Goal: Task Accomplishment & Management: Manage account settings

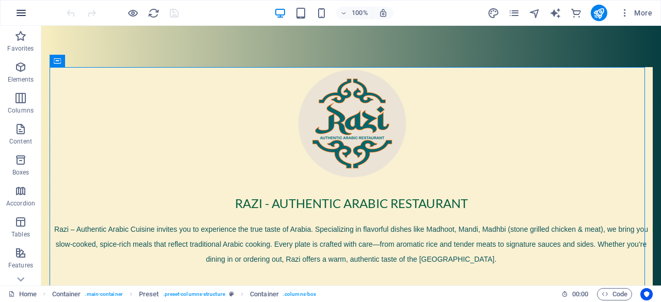
click at [24, 11] on icon "button" at bounding box center [21, 13] width 12 height 12
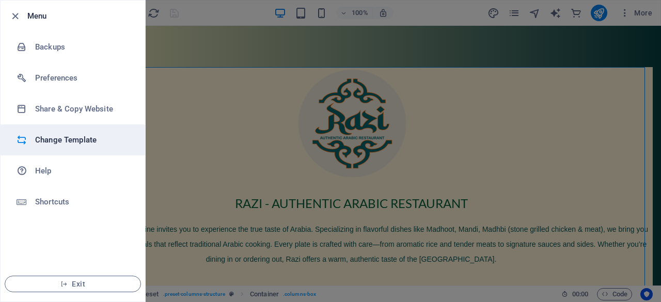
click at [111, 149] on li "Change Template" at bounding box center [73, 139] width 145 height 31
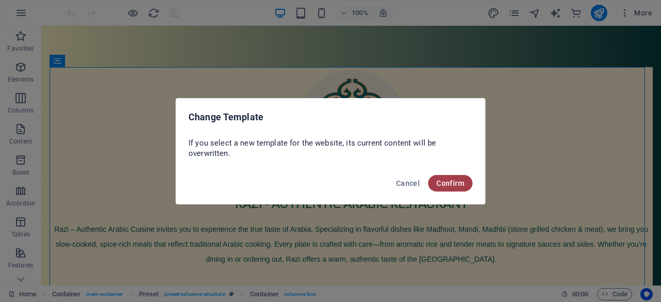
click at [443, 177] on button "Confirm" at bounding box center [450, 183] width 44 height 17
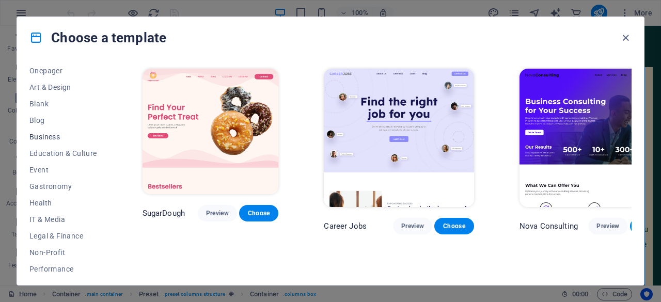
scroll to position [155, 0]
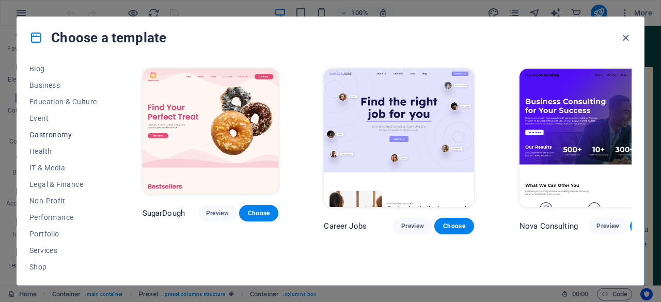
click at [72, 131] on span "Gastronomy" at bounding box center [63, 135] width 68 height 8
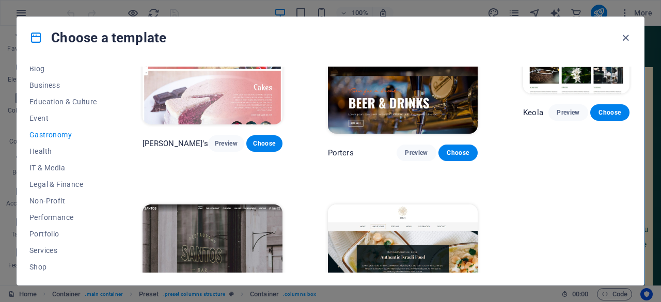
scroll to position [912, 0]
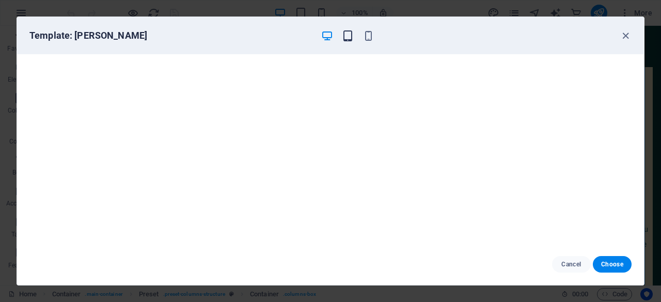
click at [345, 38] on icon "button" at bounding box center [348, 36] width 12 height 12
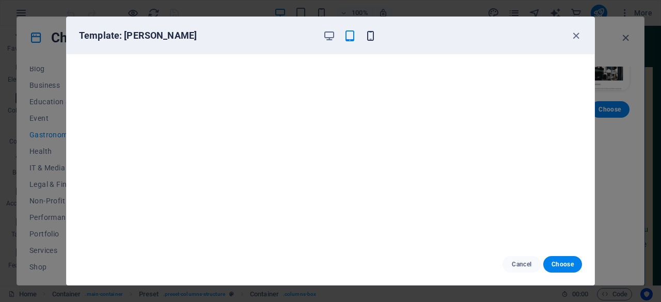
click at [375, 39] on icon "button" at bounding box center [371, 36] width 12 height 12
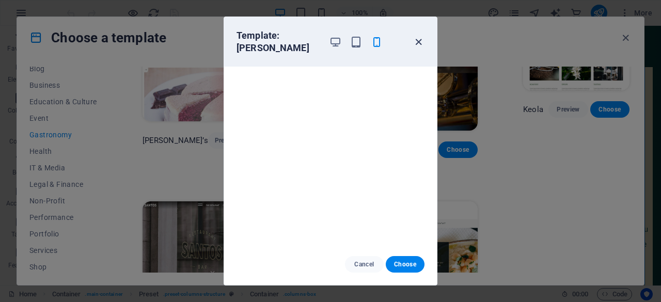
click at [419, 37] on icon "button" at bounding box center [419, 42] width 12 height 12
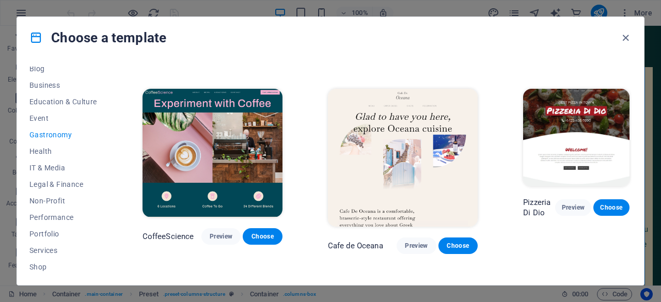
scroll to position [0, 0]
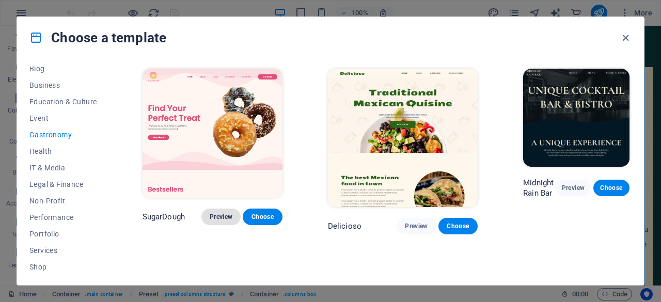
click at [224, 213] on span "Preview" at bounding box center [221, 217] width 23 height 8
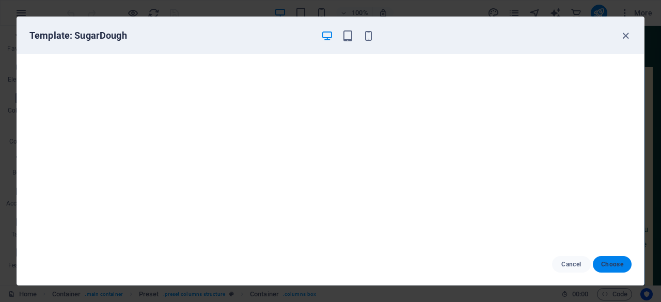
click at [611, 259] on button "Choose" at bounding box center [612, 264] width 39 height 17
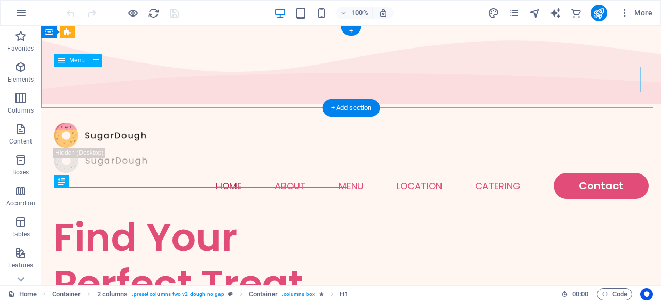
click at [492, 173] on nav "Home About Menu Location Catering Contact" at bounding box center [351, 186] width 595 height 26
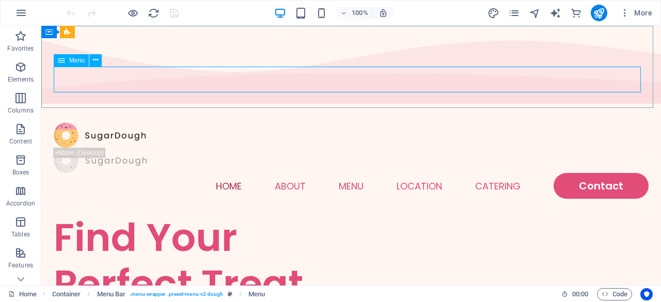
click at [67, 59] on div "Menu" at bounding box center [71, 60] width 35 height 12
click at [98, 58] on button at bounding box center [95, 60] width 12 height 12
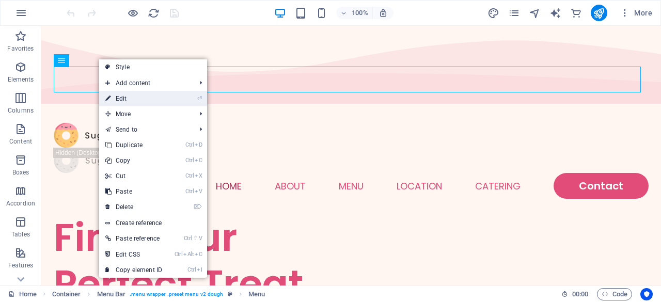
click at [118, 100] on link "⏎ Edit" at bounding box center [133, 98] width 69 height 15
select select
select select "1"
select select
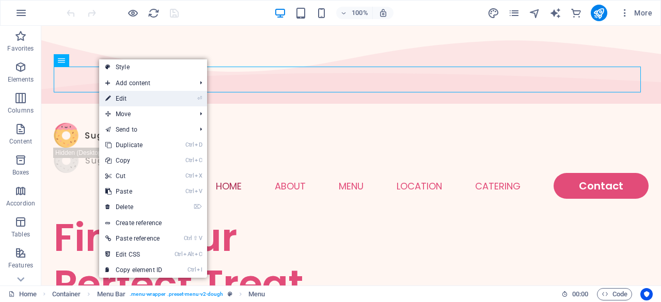
select select
select select "2"
select select
select select "default"
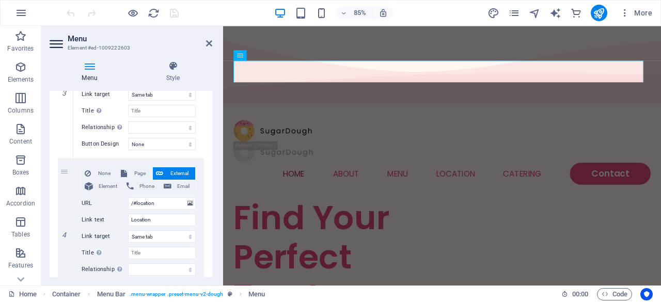
scroll to position [465, 0]
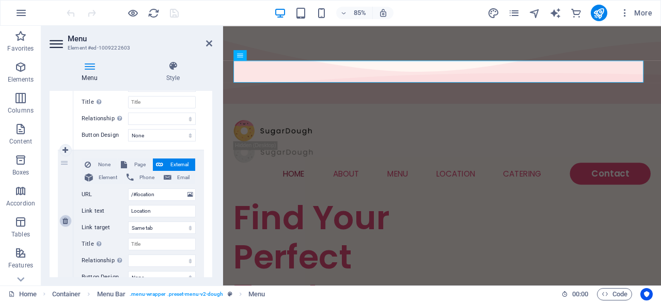
click at [65, 222] on icon at bounding box center [65, 220] width 6 height 7
select select
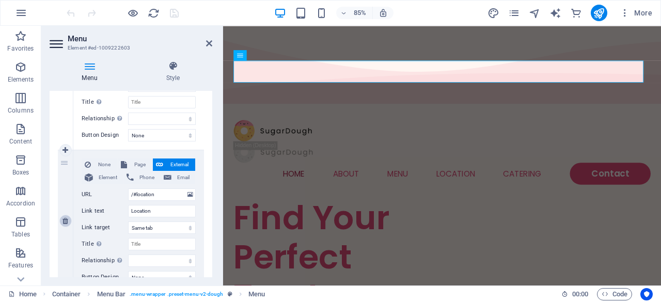
type input "/#ed-1009222486"
type input "Catering"
select select "blank"
select select
select select "2"
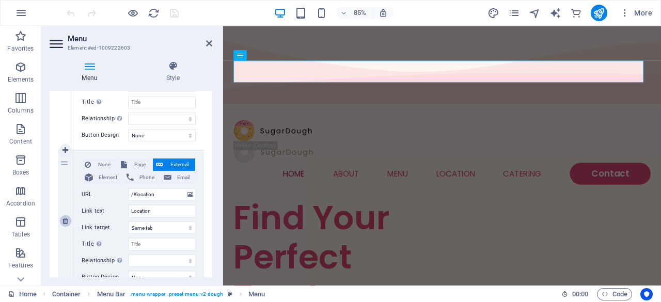
type input "Contact"
select select
select select "default"
click at [65, 222] on icon at bounding box center [65, 220] width 6 height 7
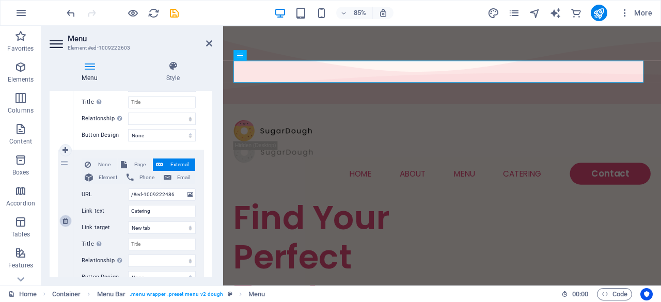
select select
select select "2"
type input "Contact"
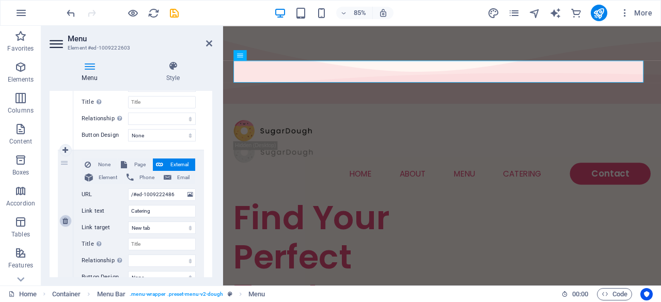
select select
select select "default"
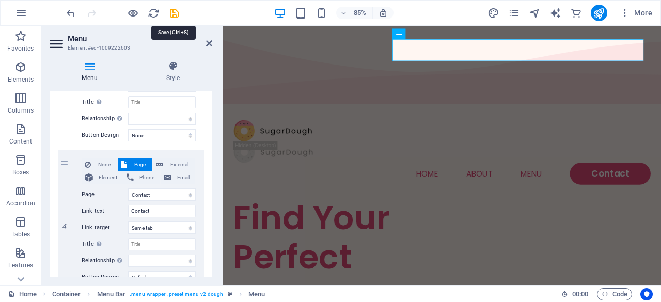
click at [174, 6] on div at bounding box center [123, 13] width 116 height 17
click at [171, 19] on div at bounding box center [123, 13] width 116 height 17
click at [171, 15] on icon "save" at bounding box center [174, 13] width 12 height 12
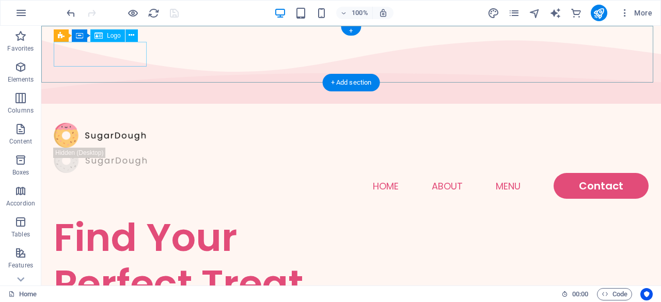
click at [71, 123] on div at bounding box center [351, 135] width 595 height 25
click at [134, 32] on button at bounding box center [131, 35] width 12 height 12
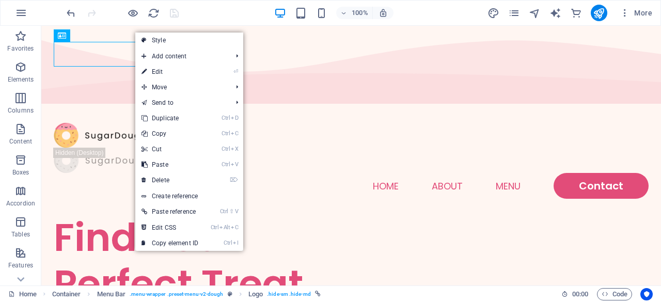
click at [163, 73] on link "⏎ Edit" at bounding box center [169, 71] width 69 height 15
select select "px"
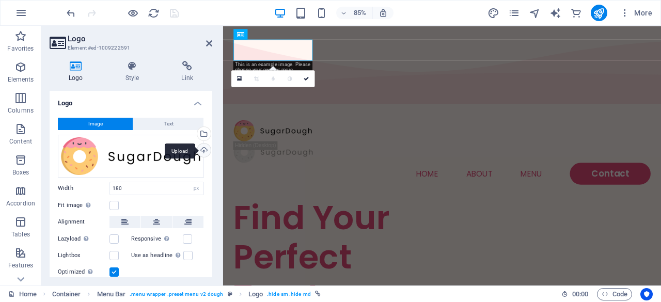
click at [206, 149] on div "Upload" at bounding box center [202, 151] width 15 height 15
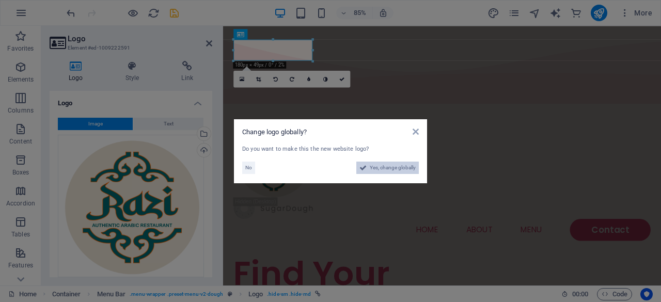
click at [371, 165] on span "Yes, change globally" at bounding box center [393, 168] width 46 height 12
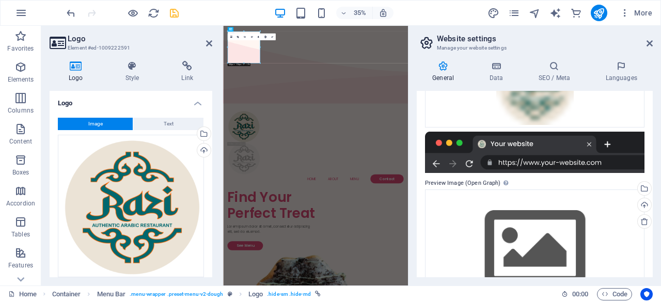
scroll to position [207, 0]
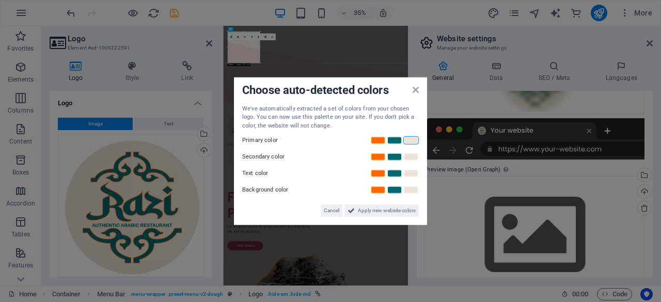
click at [412, 139] on link at bounding box center [410, 140] width 15 height 8
click at [398, 159] on link at bounding box center [394, 157] width 15 height 8
click at [395, 176] on link at bounding box center [394, 173] width 15 height 8
click at [411, 193] on link at bounding box center [410, 190] width 15 height 8
click at [391, 210] on span "Apply new website colors" at bounding box center [387, 211] width 58 height 12
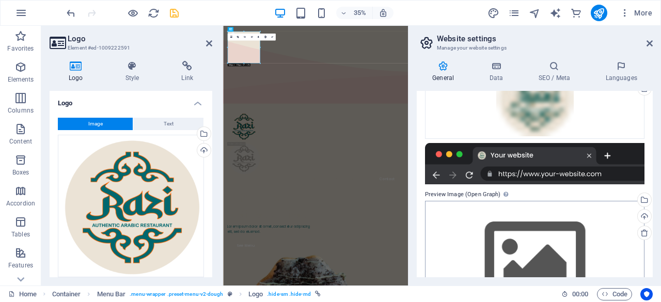
scroll to position [76, 0]
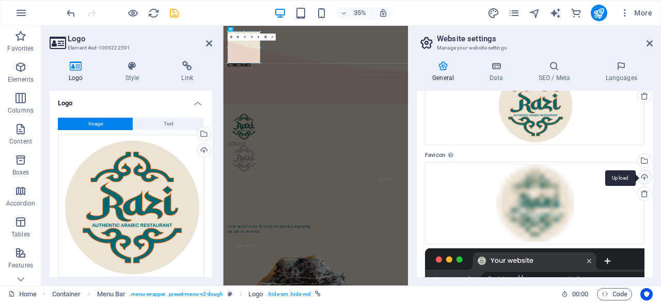
click at [641, 175] on div "Upload" at bounding box center [643, 177] width 15 height 15
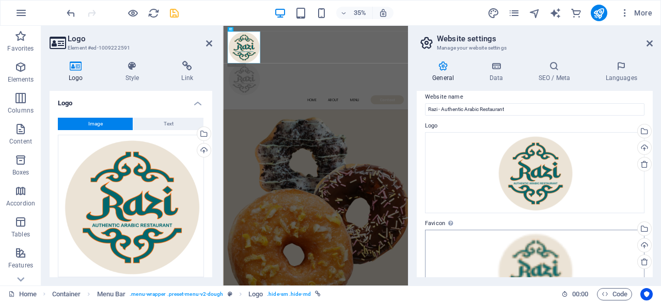
scroll to position [0, 0]
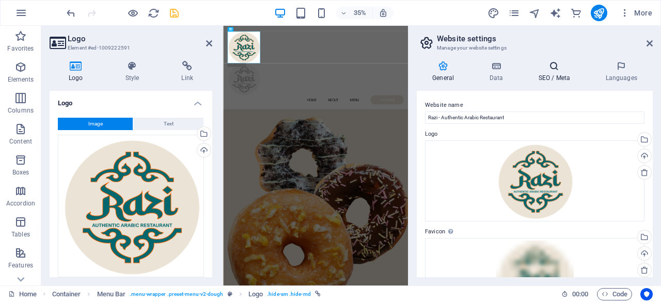
click at [542, 71] on h4 "SEO / Meta" at bounding box center [556, 72] width 67 height 22
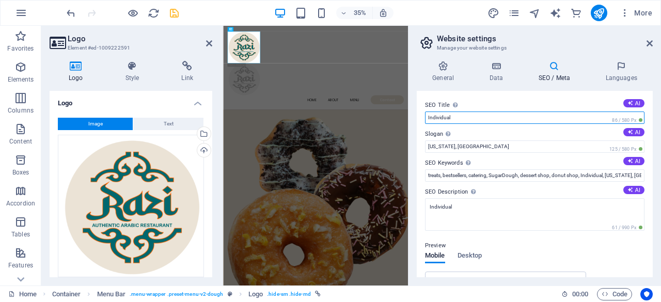
click at [462, 119] on input "Individual" at bounding box center [534, 118] width 219 height 12
click at [500, 114] on input "Individual" at bounding box center [534, 118] width 219 height 12
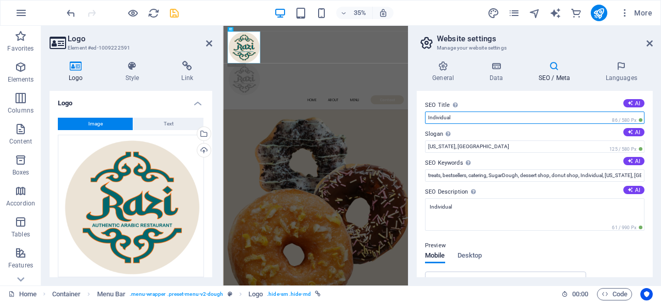
paste input "Razi - Authentic Arabic Restaurant"
type input "Razi - Authentic Arabic Restaurant"
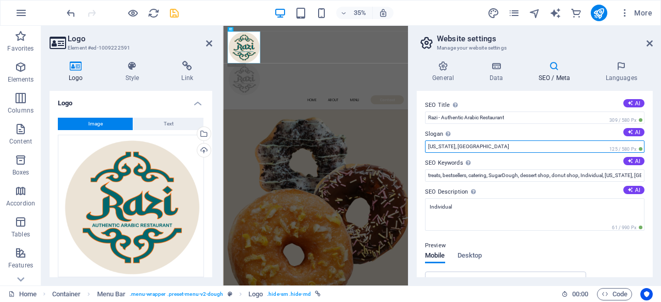
click at [460, 150] on input "New York, NY" at bounding box center [534, 146] width 219 height 12
type input "Coimbatore, Kuniyamuthur"
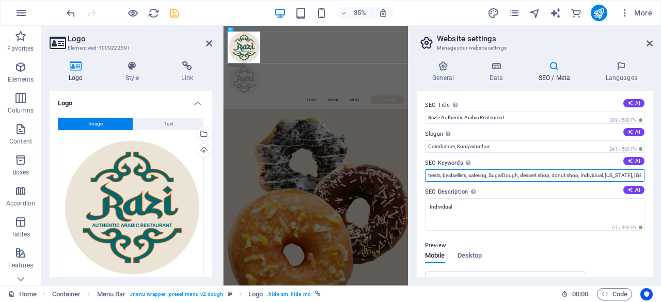
click at [493, 177] on input "treats, bestsellers, catering, SugarDough, dessert shop, donut shop, Individual…" at bounding box center [534, 175] width 219 height 12
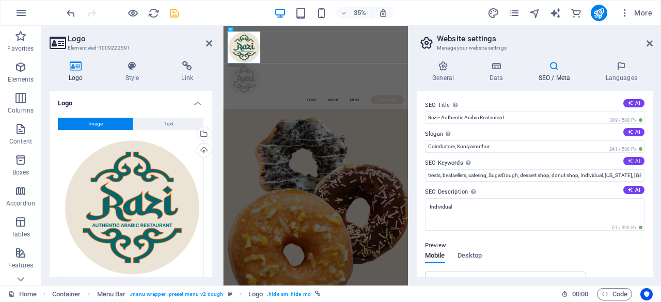
click at [637, 161] on button "AI" at bounding box center [633, 161] width 21 height 8
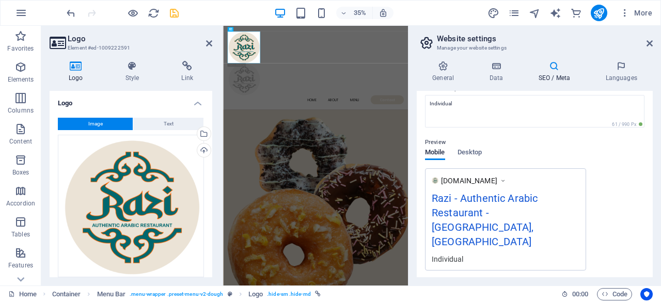
type input "Authentic Arabic restaurant, bestsellers, catering services, find your perfect …"
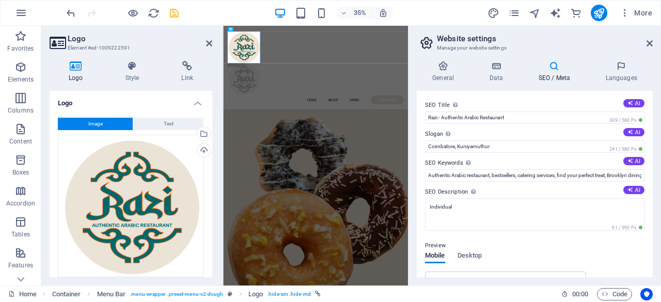
click at [190, 13] on div "35% More" at bounding box center [361, 13] width 592 height 17
click at [175, 13] on icon "save" at bounding box center [174, 13] width 12 height 12
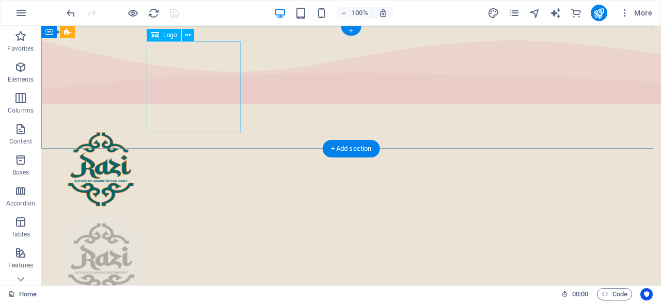
click at [202, 214] on div at bounding box center [351, 260] width 595 height 92
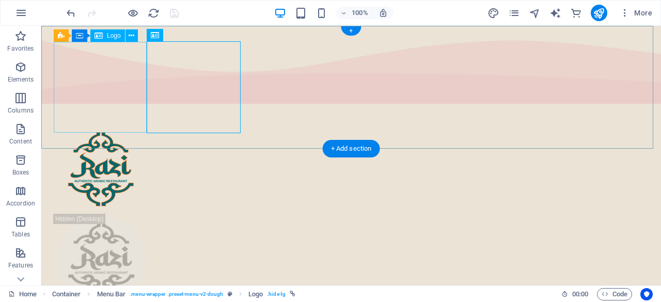
click at [109, 123] on div at bounding box center [351, 168] width 595 height 91
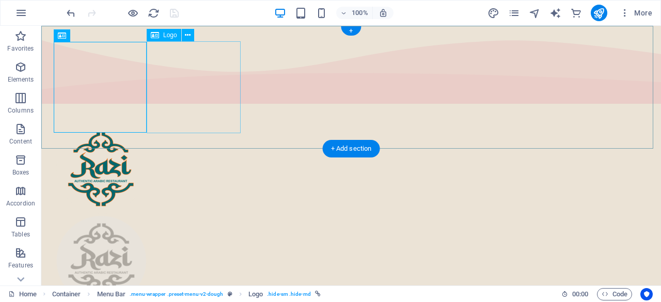
click at [161, 214] on div at bounding box center [351, 260] width 595 height 92
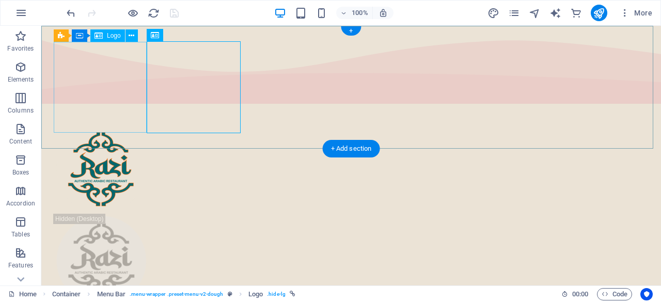
click at [107, 123] on div at bounding box center [351, 168] width 595 height 91
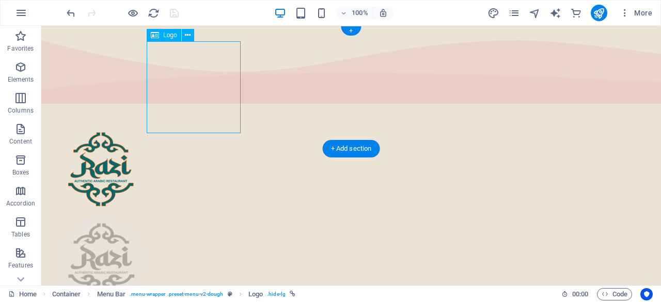
click at [167, 214] on div at bounding box center [351, 260] width 595 height 92
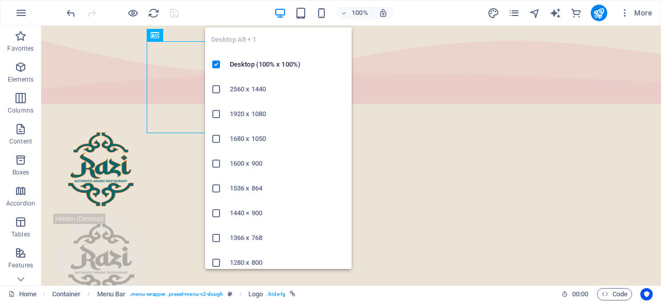
click at [283, 11] on icon "button" at bounding box center [280, 13] width 12 height 12
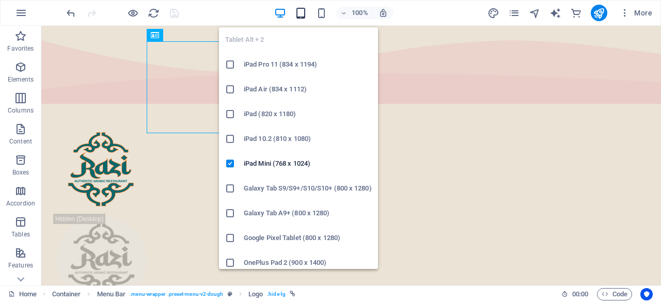
click at [305, 12] on icon "button" at bounding box center [301, 13] width 12 height 12
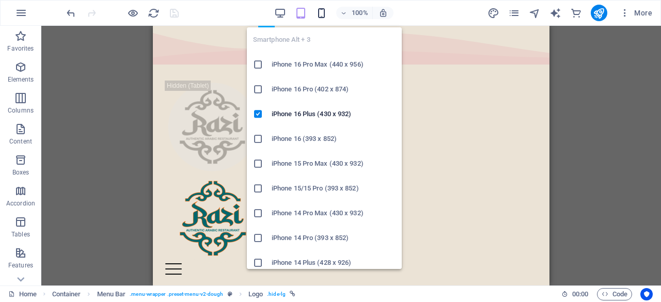
click at [319, 11] on icon "button" at bounding box center [322, 13] width 12 height 12
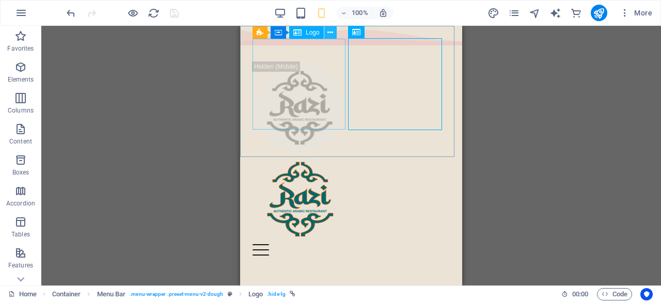
click at [328, 30] on icon at bounding box center [330, 32] width 6 height 11
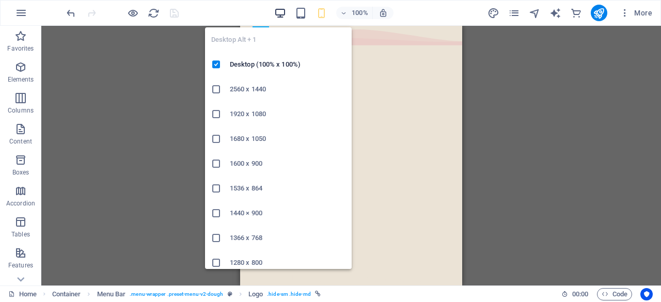
click at [284, 8] on icon "button" at bounding box center [280, 13] width 12 height 12
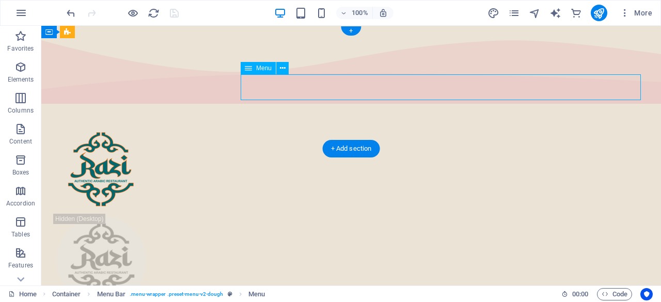
select select
select select "1"
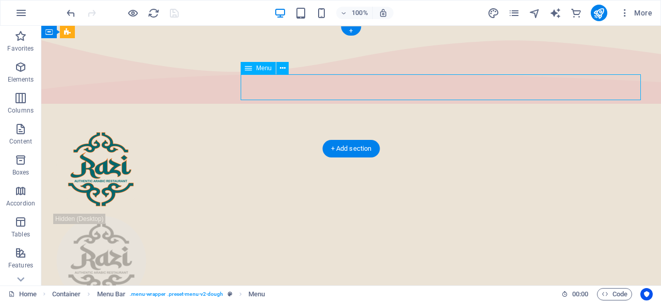
select select
select select "2"
select select
select select "default"
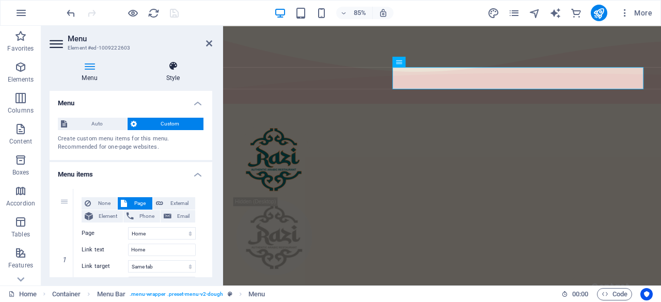
click at [164, 62] on icon at bounding box center [173, 66] width 78 height 10
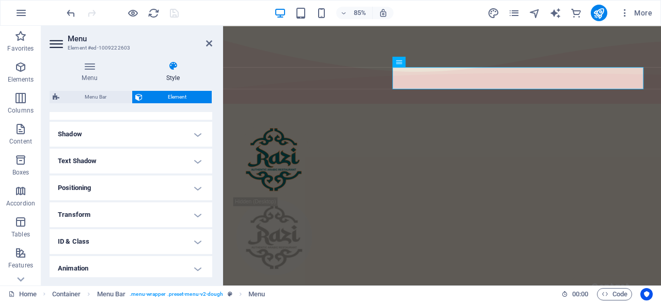
scroll to position [258, 0]
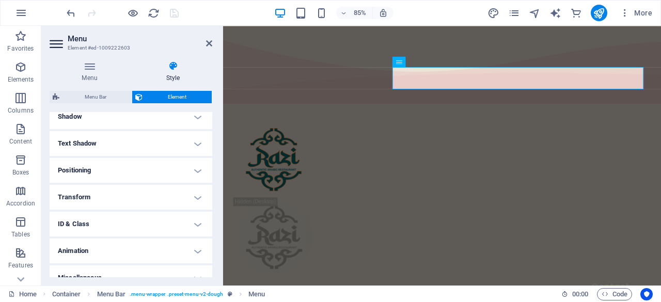
click at [148, 116] on h4 "Shadow" at bounding box center [131, 116] width 163 height 25
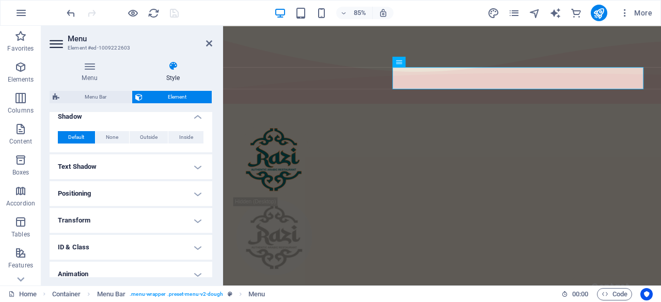
click at [148, 117] on h4 "Shadow" at bounding box center [131, 113] width 163 height 19
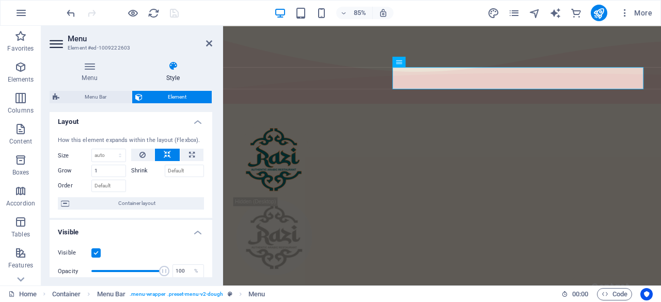
scroll to position [0, 0]
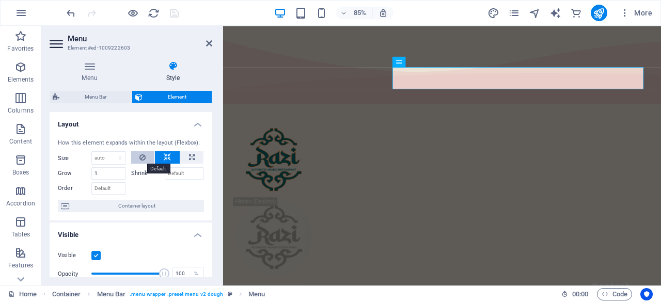
click at [142, 157] on icon at bounding box center [142, 157] width 6 height 12
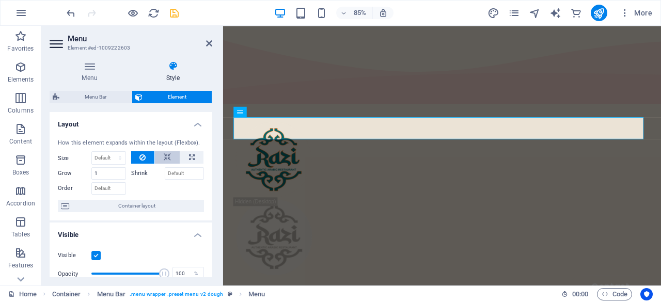
click at [166, 158] on icon at bounding box center [167, 157] width 7 height 12
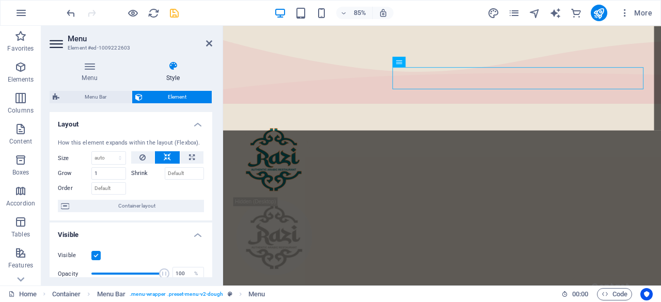
click at [98, 99] on span "Menu Bar" at bounding box center [95, 97] width 66 height 12
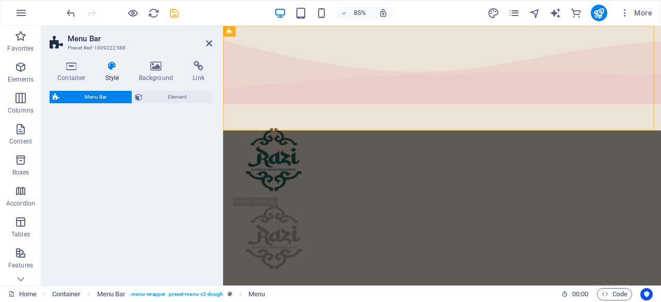
select select "rem"
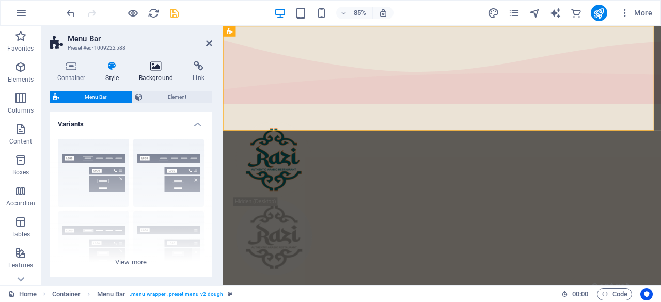
click at [167, 73] on h4 "Background" at bounding box center [158, 72] width 54 height 22
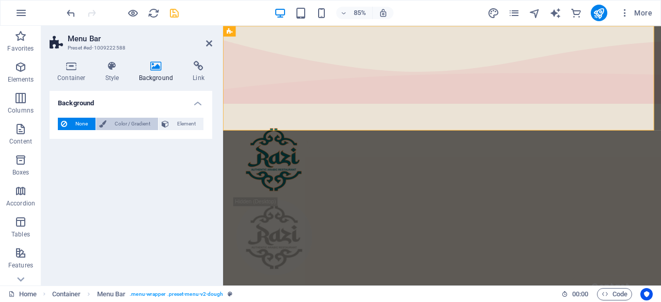
click at [138, 124] on span "Color / Gradient" at bounding box center [131, 124] width 45 height 12
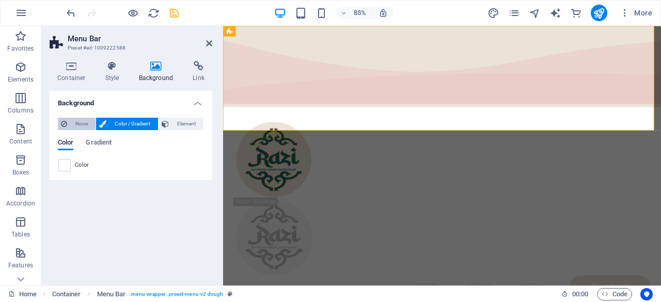
click at [79, 125] on span "None" at bounding box center [81, 124] width 22 height 12
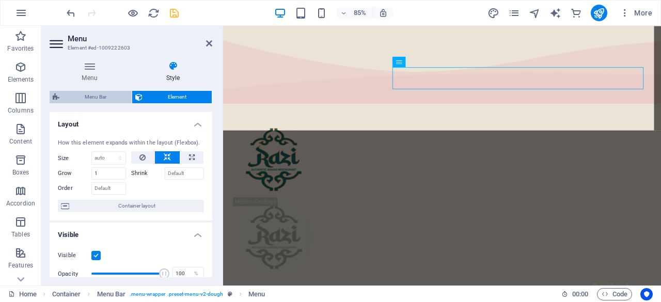
click at [78, 98] on span "Menu Bar" at bounding box center [95, 97] width 66 height 12
select select "rem"
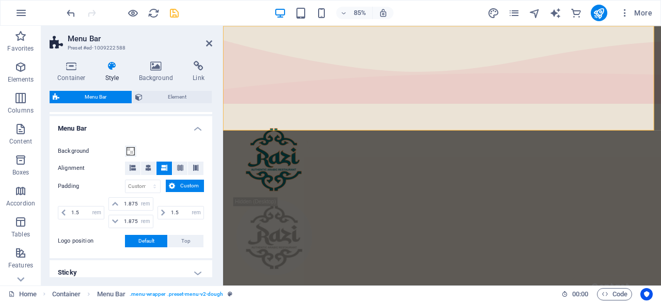
scroll to position [120, 0]
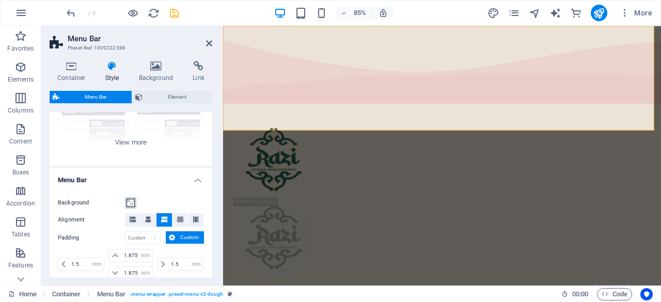
click at [128, 200] on span at bounding box center [131, 203] width 8 height 8
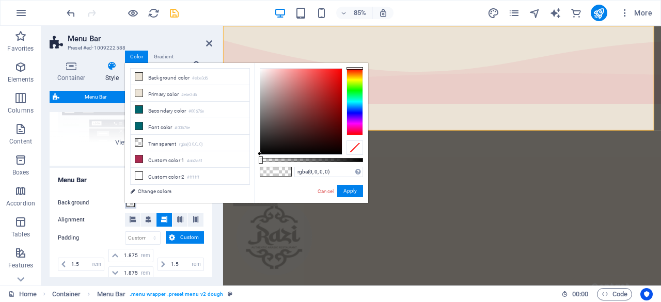
type input "rgba(196, 21, 21, 0)"
click at [333, 88] on div at bounding box center [301, 112] width 82 height 86
click at [347, 196] on button "Apply" at bounding box center [350, 191] width 26 height 12
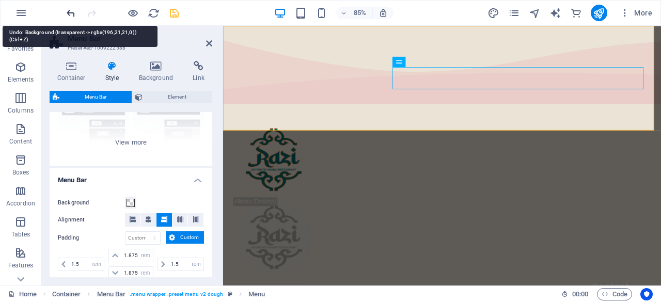
click at [70, 9] on icon "undo" at bounding box center [71, 13] width 12 height 12
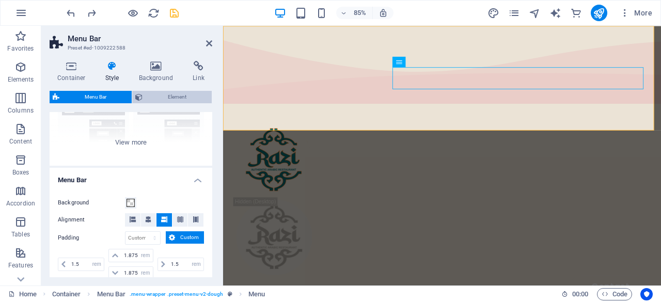
click at [163, 100] on span "Element" at bounding box center [177, 97] width 63 height 12
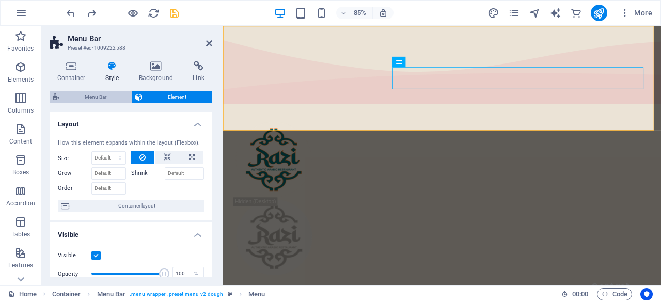
click at [67, 95] on span "Menu Bar" at bounding box center [95, 97] width 66 height 12
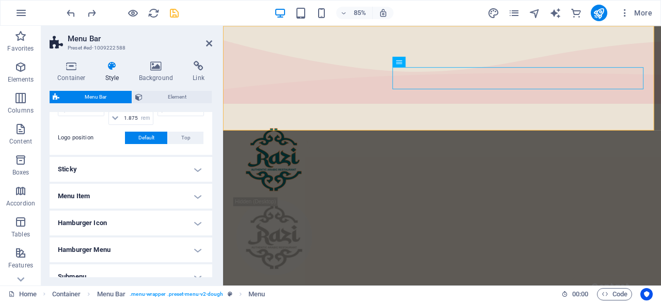
scroll to position [326, 0]
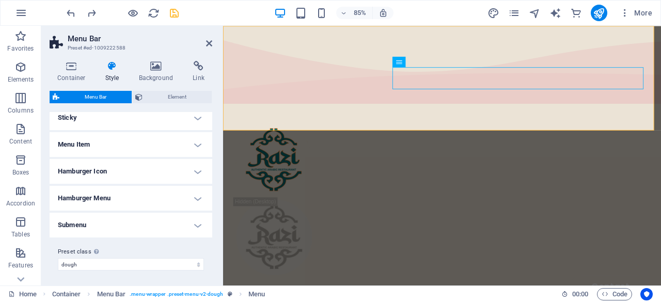
click at [113, 147] on h4 "Menu Item" at bounding box center [131, 144] width 163 height 25
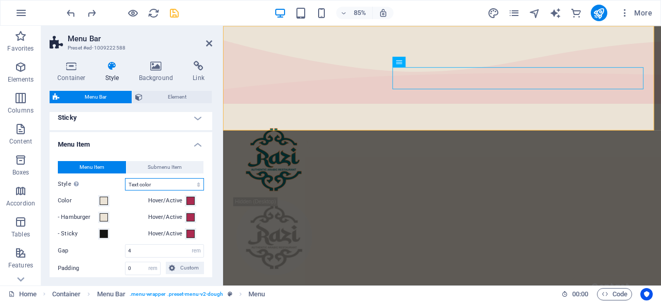
click at [167, 182] on select "Plain Text color Box: Fade Box: Flip vertical Box: Flip horizontal Box: Slide d…" at bounding box center [164, 184] width 79 height 12
click at [102, 199] on span at bounding box center [104, 201] width 8 height 8
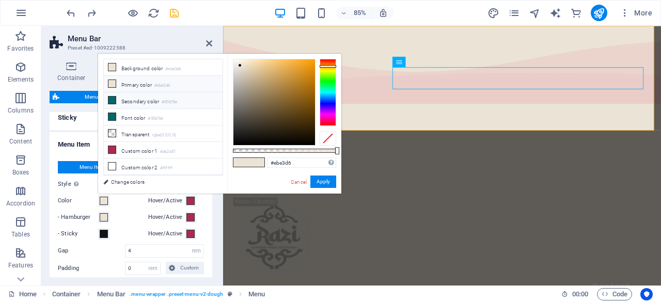
click at [196, 103] on li "Secondary color #00676e" at bounding box center [163, 100] width 119 height 17
type input "#00676e"
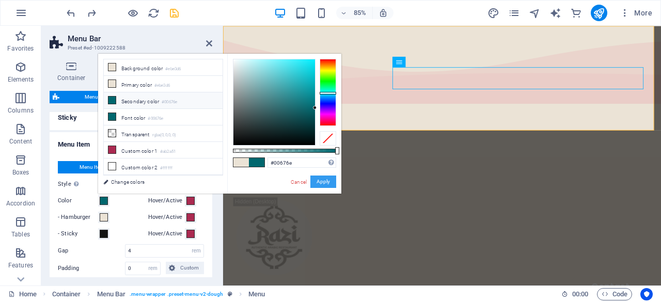
click at [329, 182] on button "Apply" at bounding box center [323, 182] width 26 height 12
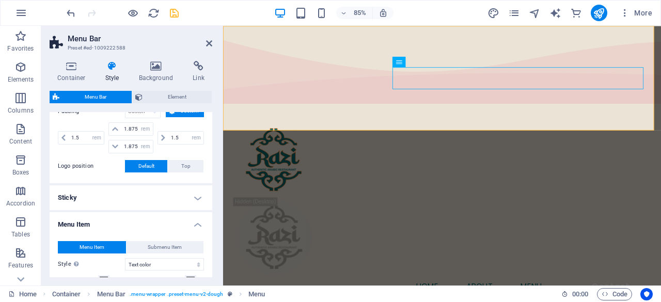
scroll to position [196, 0]
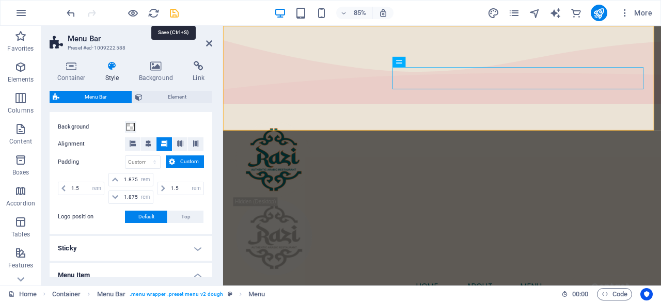
click at [169, 10] on icon "save" at bounding box center [174, 13] width 12 height 12
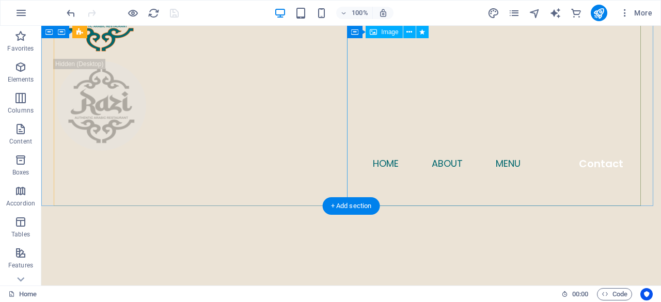
scroll to position [0, 0]
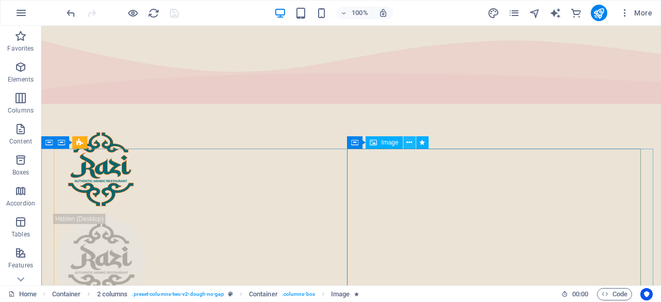
click at [407, 140] on icon at bounding box center [409, 142] width 6 height 11
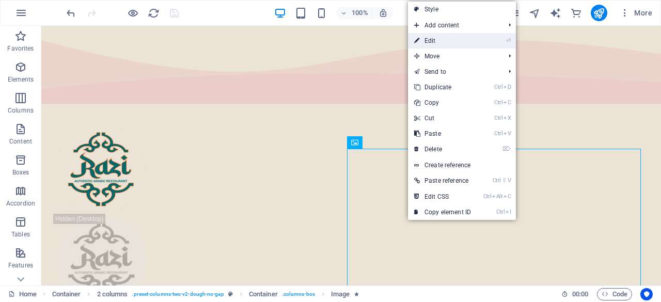
click at [458, 40] on link "⏎ Edit" at bounding box center [442, 40] width 69 height 15
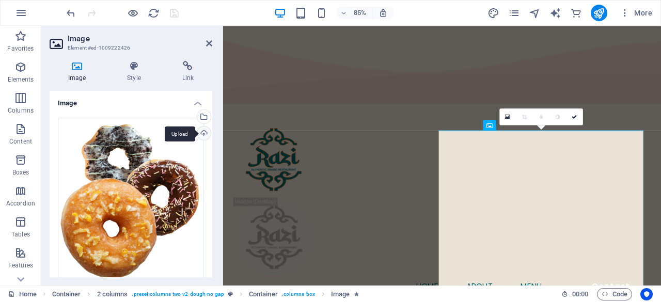
click at [203, 135] on div "Upload" at bounding box center [202, 134] width 15 height 15
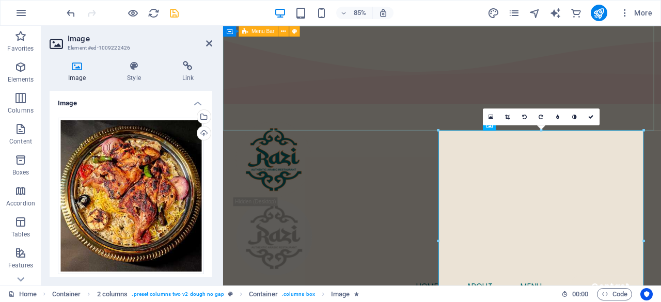
click at [435, 121] on div "Menu Home About Menu Contact" at bounding box center [480, 241] width 515 height 240
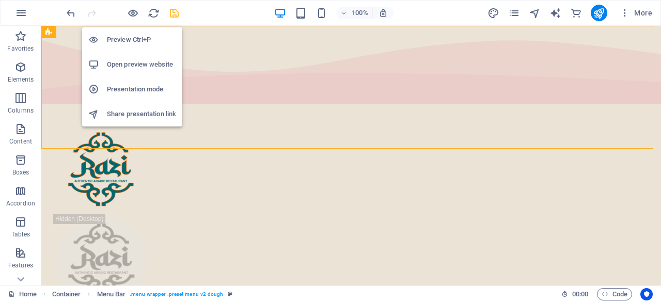
click at [135, 43] on h6 "Preview Ctrl+P" at bounding box center [141, 40] width 69 height 12
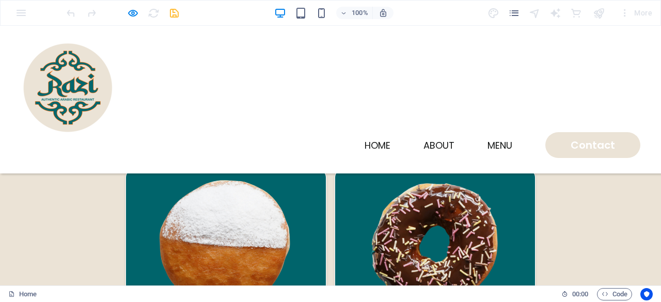
scroll to position [1239, 0]
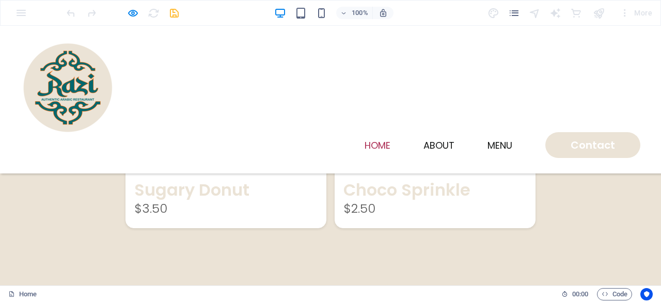
click at [369, 141] on link "Home" at bounding box center [378, 145] width 26 height 9
click at [435, 141] on link "About" at bounding box center [438, 145] width 31 height 9
click at [490, 141] on link "Menu" at bounding box center [500, 145] width 25 height 9
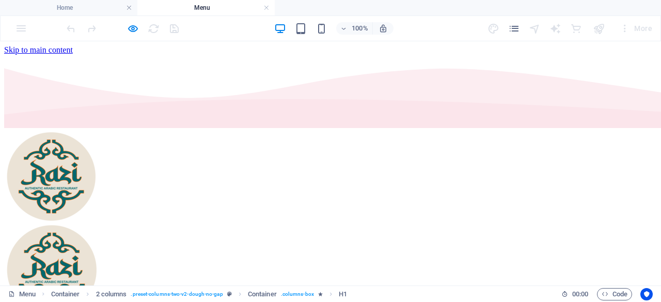
scroll to position [0, 0]
click at [268, 10] on link at bounding box center [266, 8] width 6 height 10
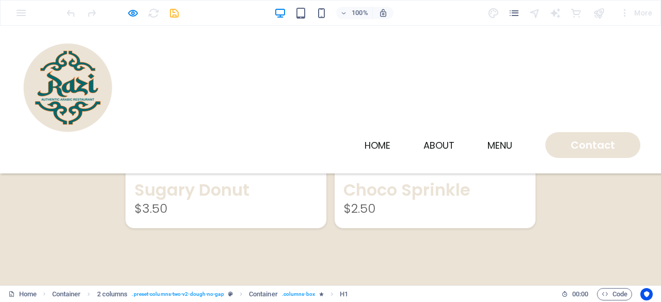
click at [143, 7] on div at bounding box center [123, 13] width 116 height 17
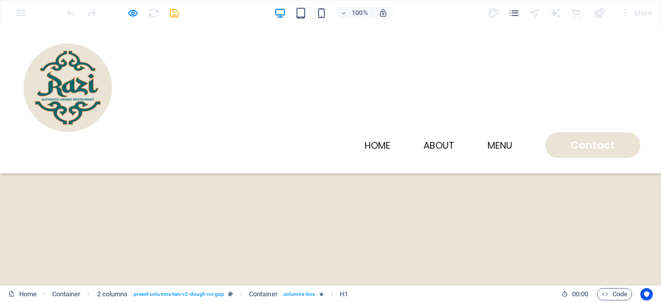
scroll to position [2169, 0]
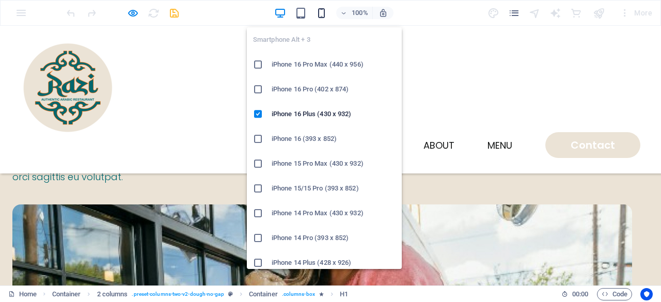
click at [325, 15] on icon "button" at bounding box center [322, 13] width 12 height 12
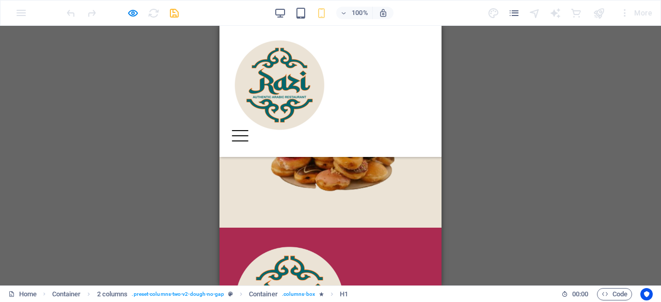
scroll to position [3022, 0]
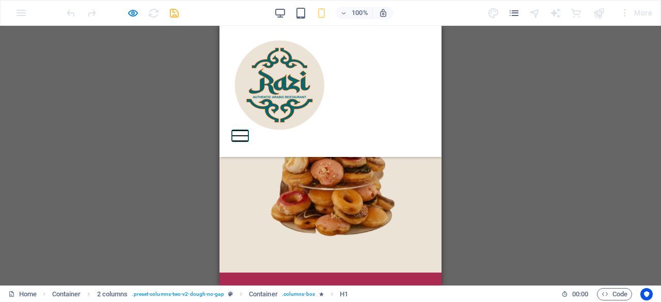
click at [248, 130] on button "Menu" at bounding box center [240, 130] width 17 height 1
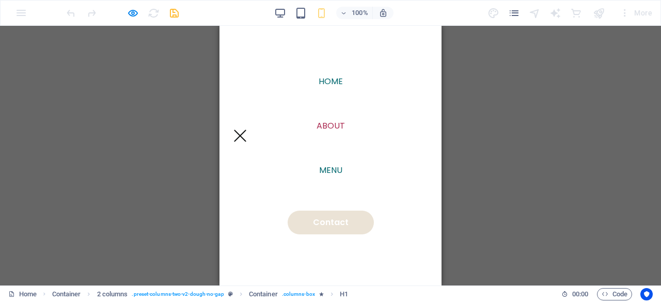
click at [325, 128] on link "About" at bounding box center [331, 126] width 28 height 8
click at [331, 81] on link "Home" at bounding box center [331, 81] width 24 height 8
click at [248, 130] on div "Menu" at bounding box center [240, 135] width 17 height 11
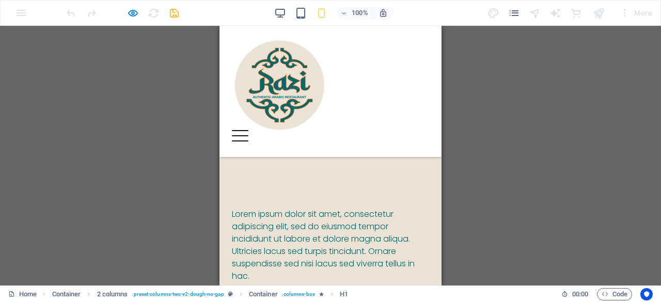
scroll to position [1421, 0]
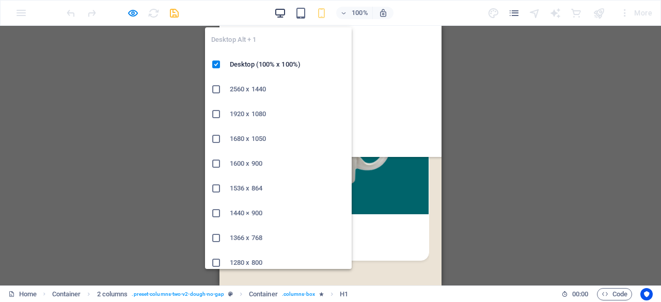
click at [284, 10] on icon "button" at bounding box center [280, 13] width 12 height 12
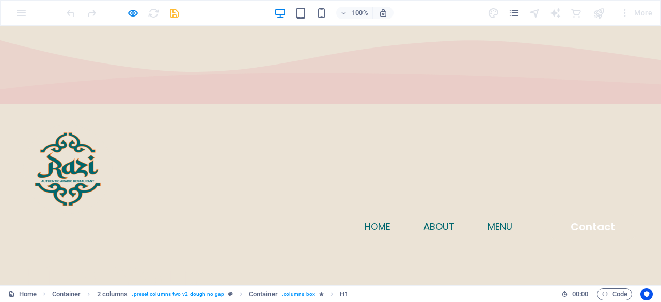
click at [531, 107] on div "Menu Home About Menu Contact" at bounding box center [330, 181] width 661 height 148
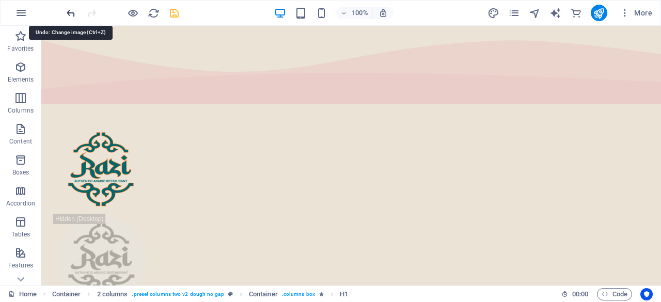
click at [73, 14] on icon "undo" at bounding box center [71, 13] width 12 height 12
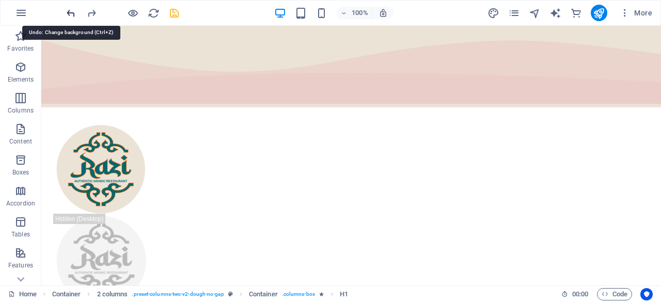
click at [73, 14] on icon "undo" at bounding box center [71, 13] width 12 height 12
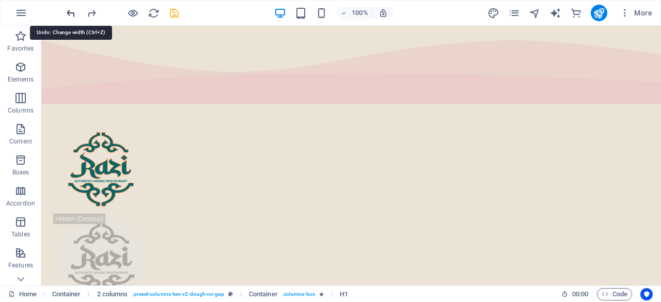
click at [73, 14] on icon "undo" at bounding box center [71, 13] width 12 height 12
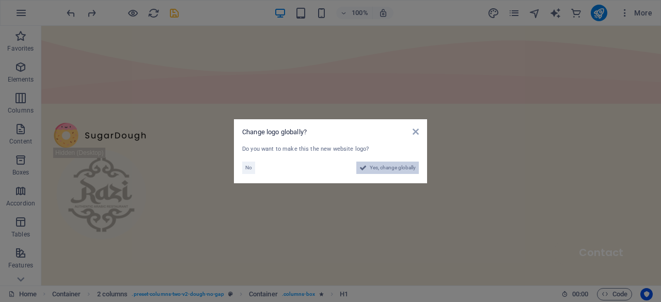
click at [388, 168] on span "Yes, change globally" at bounding box center [393, 168] width 46 height 12
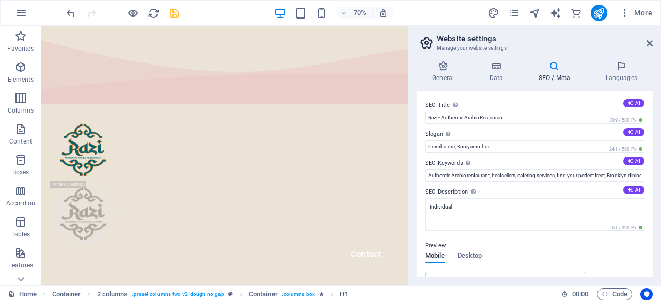
click at [653, 52] on aside "Website settings Manage your website settings General Data SEO / Meta Languages…" at bounding box center [534, 156] width 253 height 260
click at [648, 44] on icon at bounding box center [650, 43] width 6 height 8
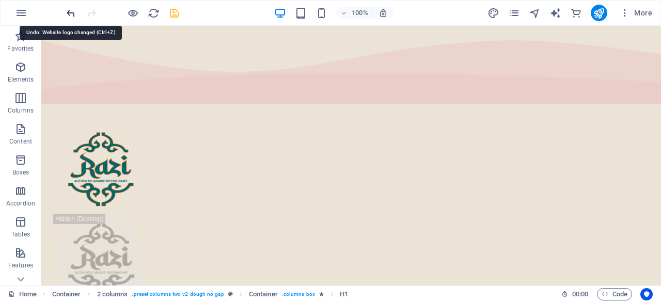
click at [74, 15] on icon "undo" at bounding box center [71, 13] width 12 height 12
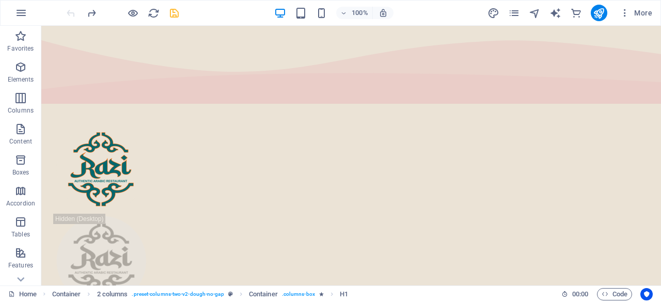
click at [74, 15] on div at bounding box center [123, 13] width 116 height 17
click at [69, 10] on div at bounding box center [123, 13] width 116 height 17
click at [72, 12] on div at bounding box center [123, 13] width 116 height 17
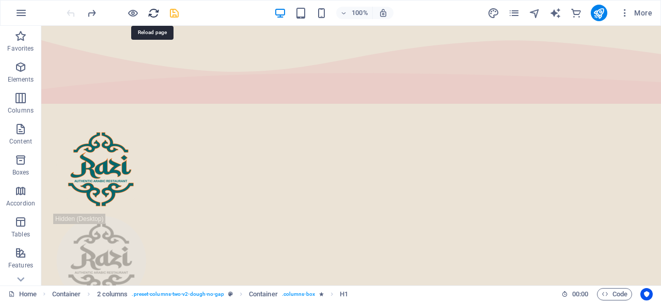
click at [157, 7] on icon "reload" at bounding box center [154, 13] width 12 height 12
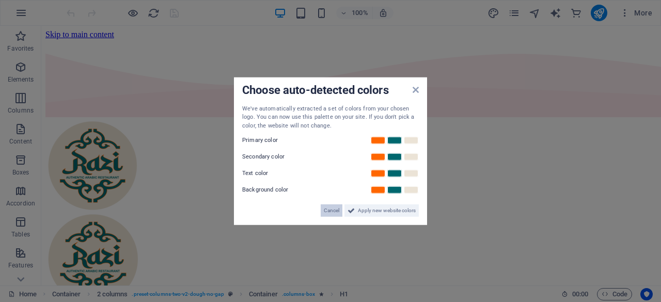
click at [325, 211] on span "Cancel" at bounding box center [331, 211] width 15 height 12
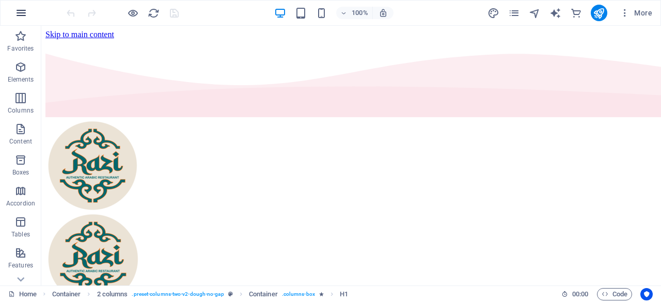
click at [20, 4] on button "button" at bounding box center [21, 13] width 25 height 25
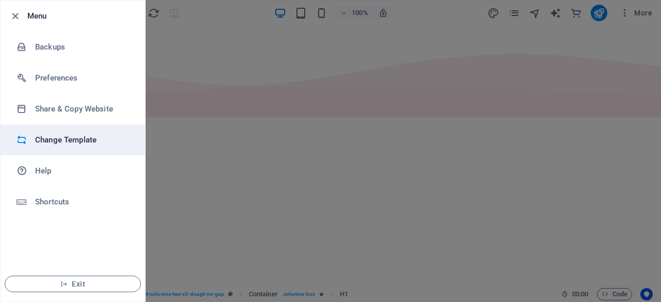
click at [66, 142] on h6 "Change Template" at bounding box center [83, 140] width 96 height 12
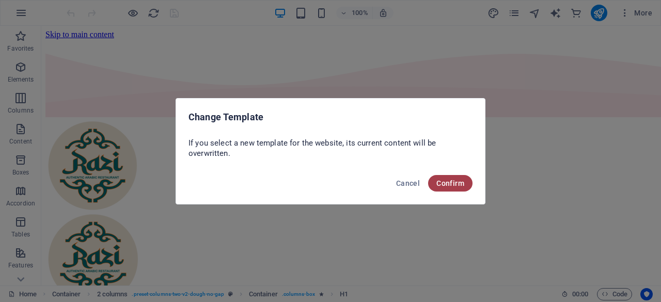
click at [466, 185] on button "Confirm" at bounding box center [450, 183] width 44 height 17
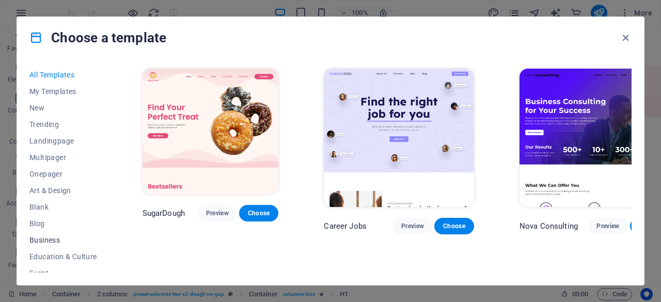
scroll to position [52, 0]
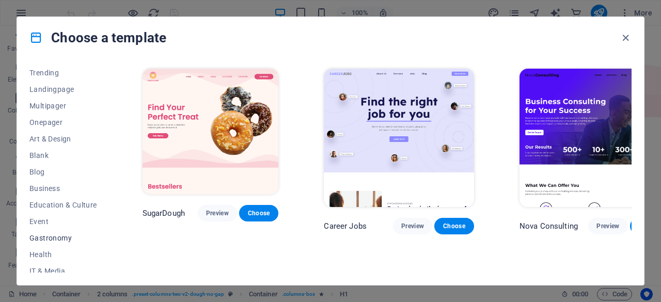
click at [57, 239] on span "Gastronomy" at bounding box center [63, 238] width 68 height 8
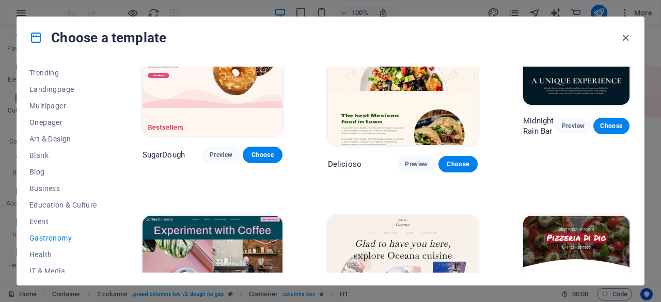
scroll to position [155, 0]
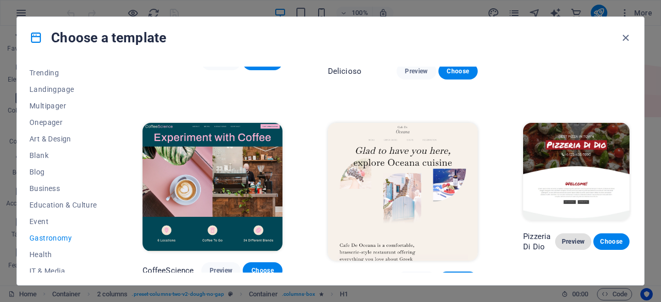
click at [563, 246] on span "Preview" at bounding box center [573, 242] width 20 height 8
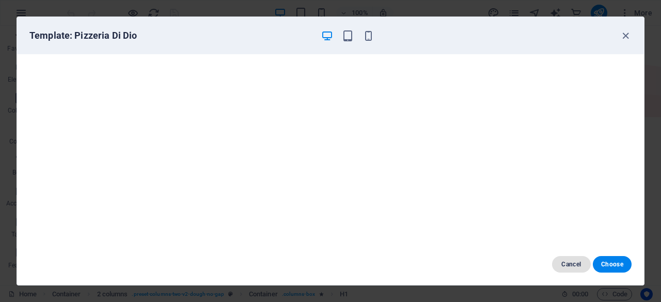
click at [557, 262] on button "Cancel" at bounding box center [571, 264] width 39 height 17
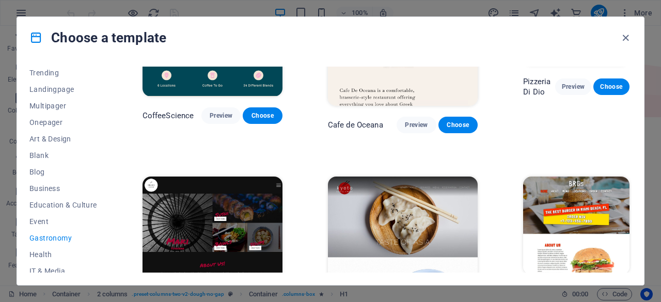
scroll to position [362, 0]
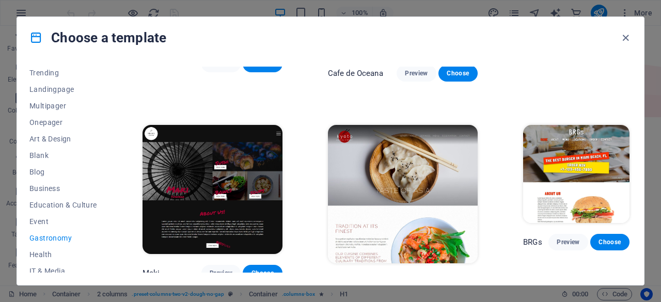
click at [412, 278] on span "Preview" at bounding box center [422, 282] width 20 height 8
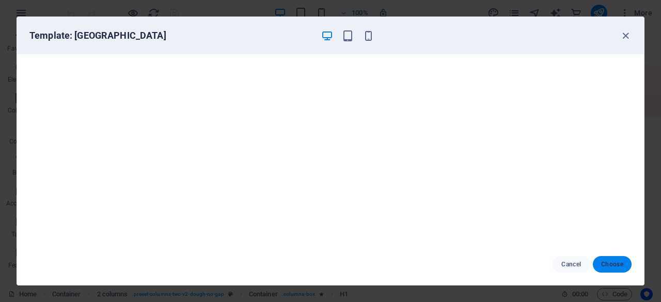
click at [621, 266] on span "Choose" at bounding box center [612, 264] width 22 height 8
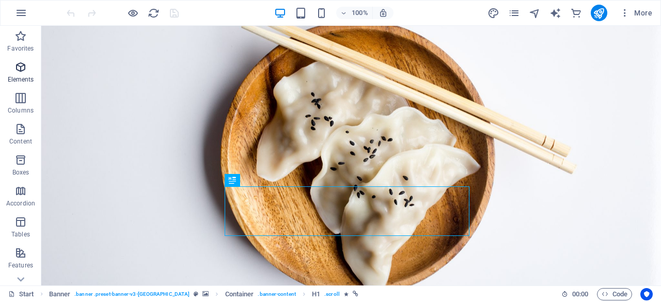
click at [28, 83] on p "Elements" at bounding box center [21, 79] width 26 height 8
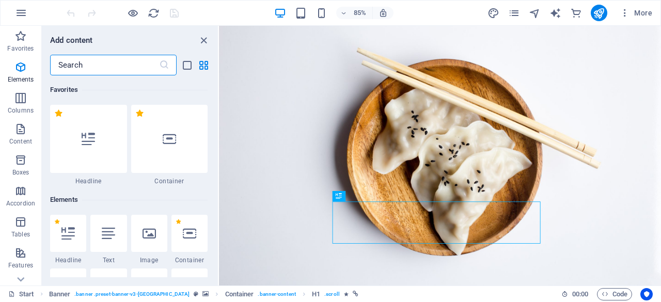
scroll to position [110, 0]
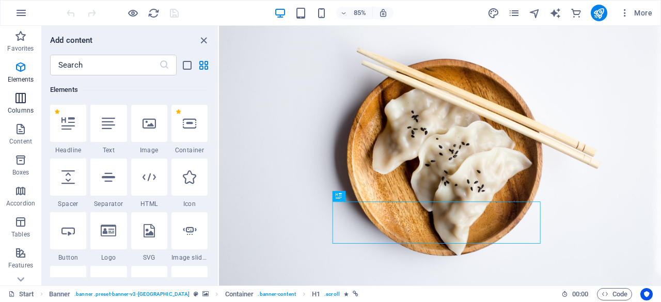
click at [25, 104] on span "Columns" at bounding box center [20, 104] width 41 height 25
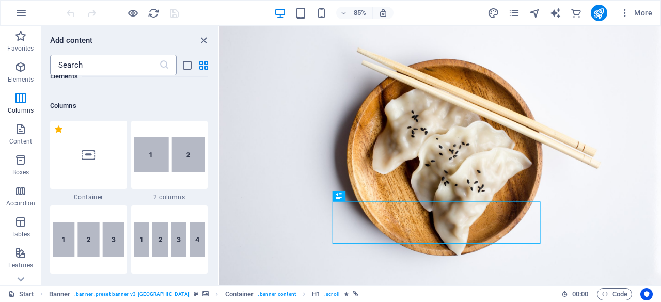
scroll to position [511, 0]
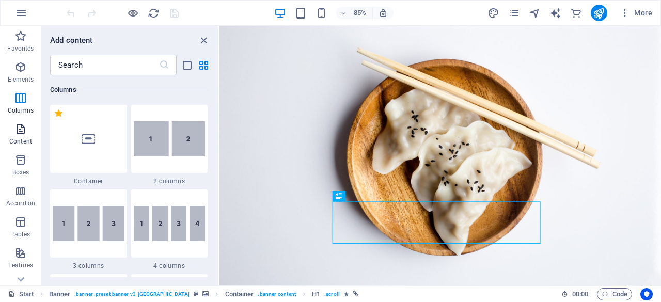
click at [17, 139] on p "Content" at bounding box center [20, 141] width 23 height 8
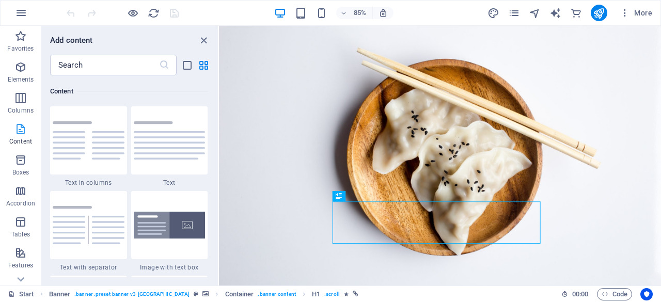
scroll to position [1807, 0]
click at [26, 35] on icon "button" at bounding box center [20, 36] width 12 height 12
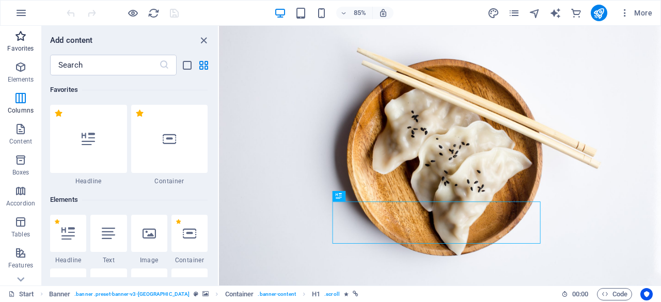
scroll to position [0, 0]
click at [19, 12] on icon "button" at bounding box center [21, 13] width 12 height 12
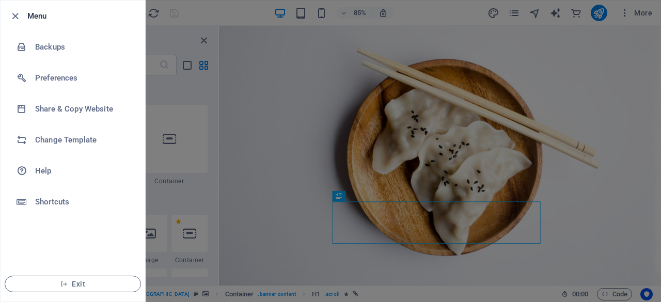
click at [203, 104] on div at bounding box center [330, 151] width 661 height 302
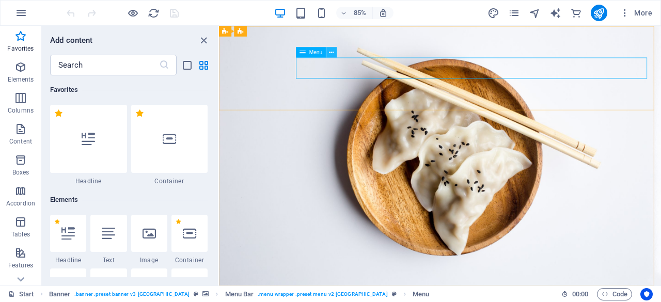
click at [331, 48] on icon at bounding box center [331, 52] width 5 height 9
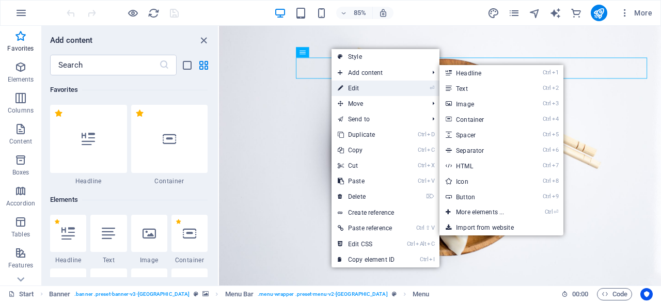
click at [357, 89] on link "⏎ Edit" at bounding box center [366, 88] width 69 height 15
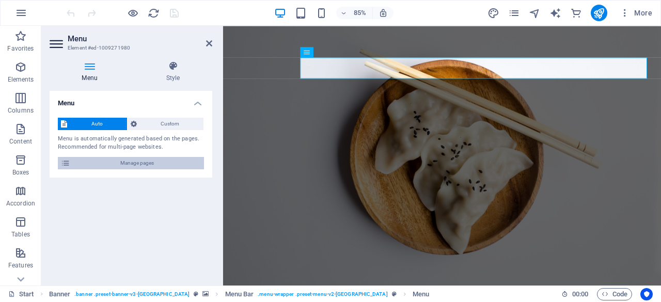
click at [150, 160] on span "Manage pages" at bounding box center [137, 163] width 128 height 12
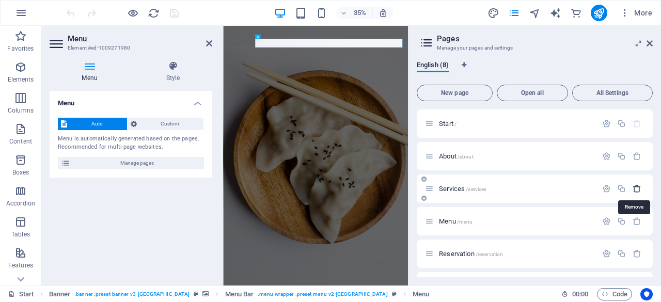
click at [634, 191] on icon "button" at bounding box center [637, 188] width 9 height 9
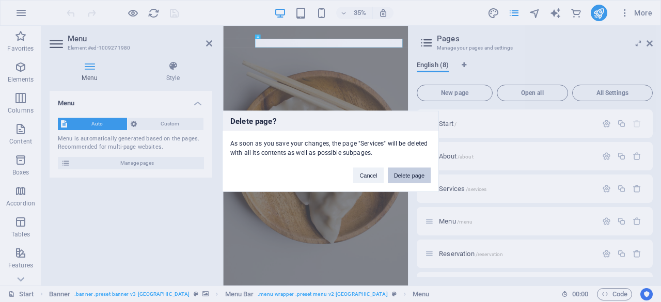
drag, startPoint x: 406, startPoint y: 178, endPoint x: 524, endPoint y: 433, distance: 281.5
click at [406, 177] on button "Delete page" at bounding box center [409, 174] width 43 height 15
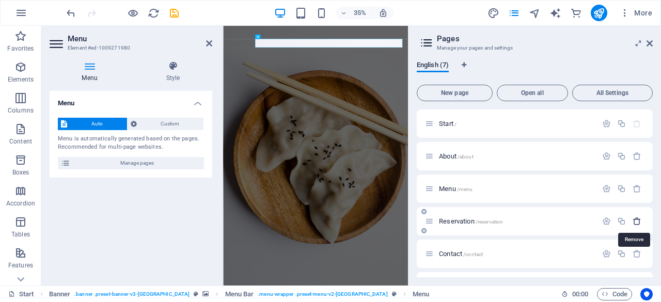
click at [635, 224] on icon "button" at bounding box center [637, 221] width 9 height 9
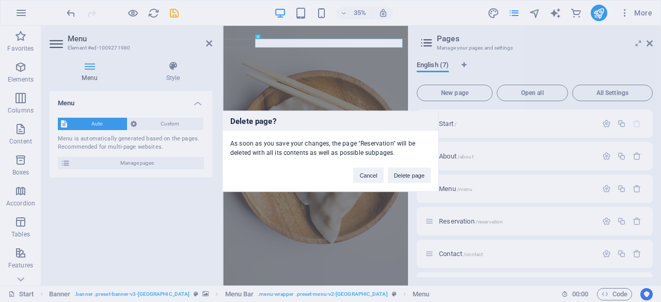
click at [411, 168] on button "Delete page" at bounding box center [409, 174] width 43 height 15
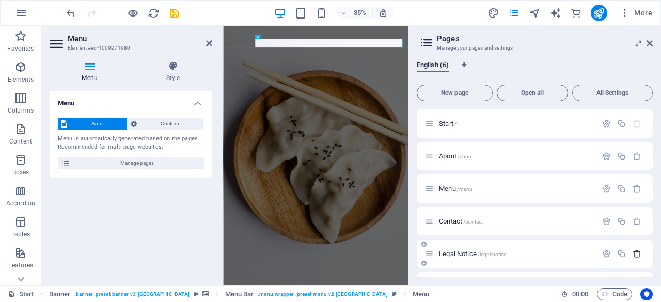
click at [633, 255] on icon "button" at bounding box center [637, 253] width 9 height 9
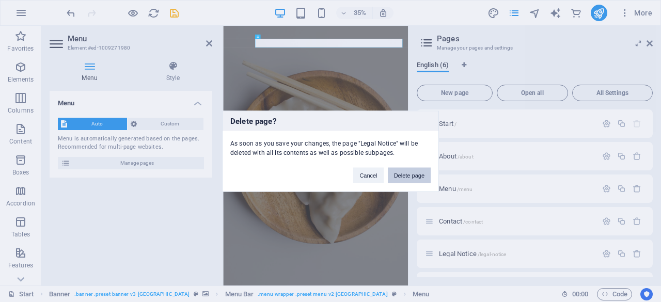
click at [398, 170] on button "Delete page" at bounding box center [409, 174] width 43 height 15
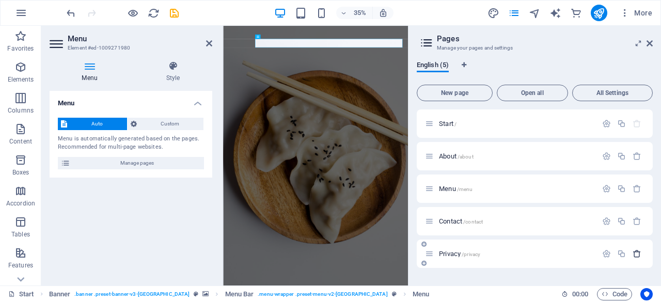
click at [639, 258] on div at bounding box center [621, 253] width 45 height 11
click at [637, 255] on icon "button" at bounding box center [637, 253] width 9 height 9
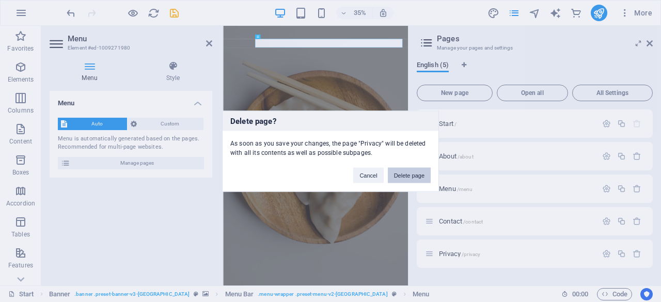
drag, startPoint x: 402, startPoint y: 175, endPoint x: 512, endPoint y: 426, distance: 274.2
click at [402, 175] on button "Delete page" at bounding box center [409, 174] width 43 height 15
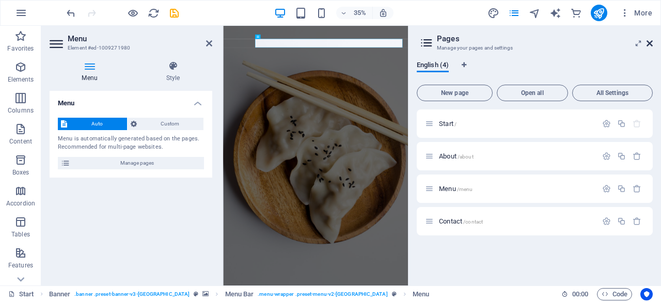
click at [651, 40] on icon at bounding box center [650, 43] width 6 height 8
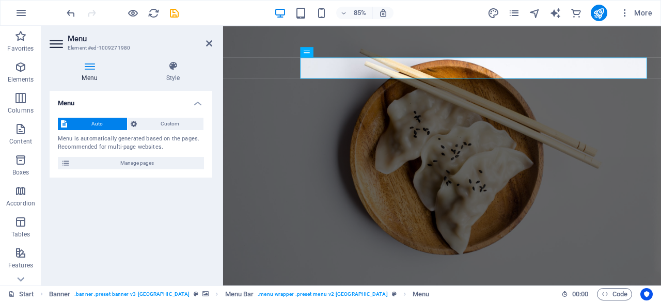
click at [208, 38] on h2 "Menu" at bounding box center [140, 38] width 145 height 9
click at [209, 39] on icon at bounding box center [209, 43] width 6 height 8
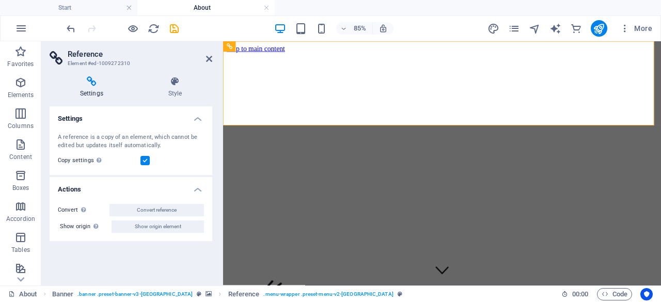
click at [71, 21] on div at bounding box center [123, 28] width 116 height 17
